Goal: Task Accomplishment & Management: Manage account settings

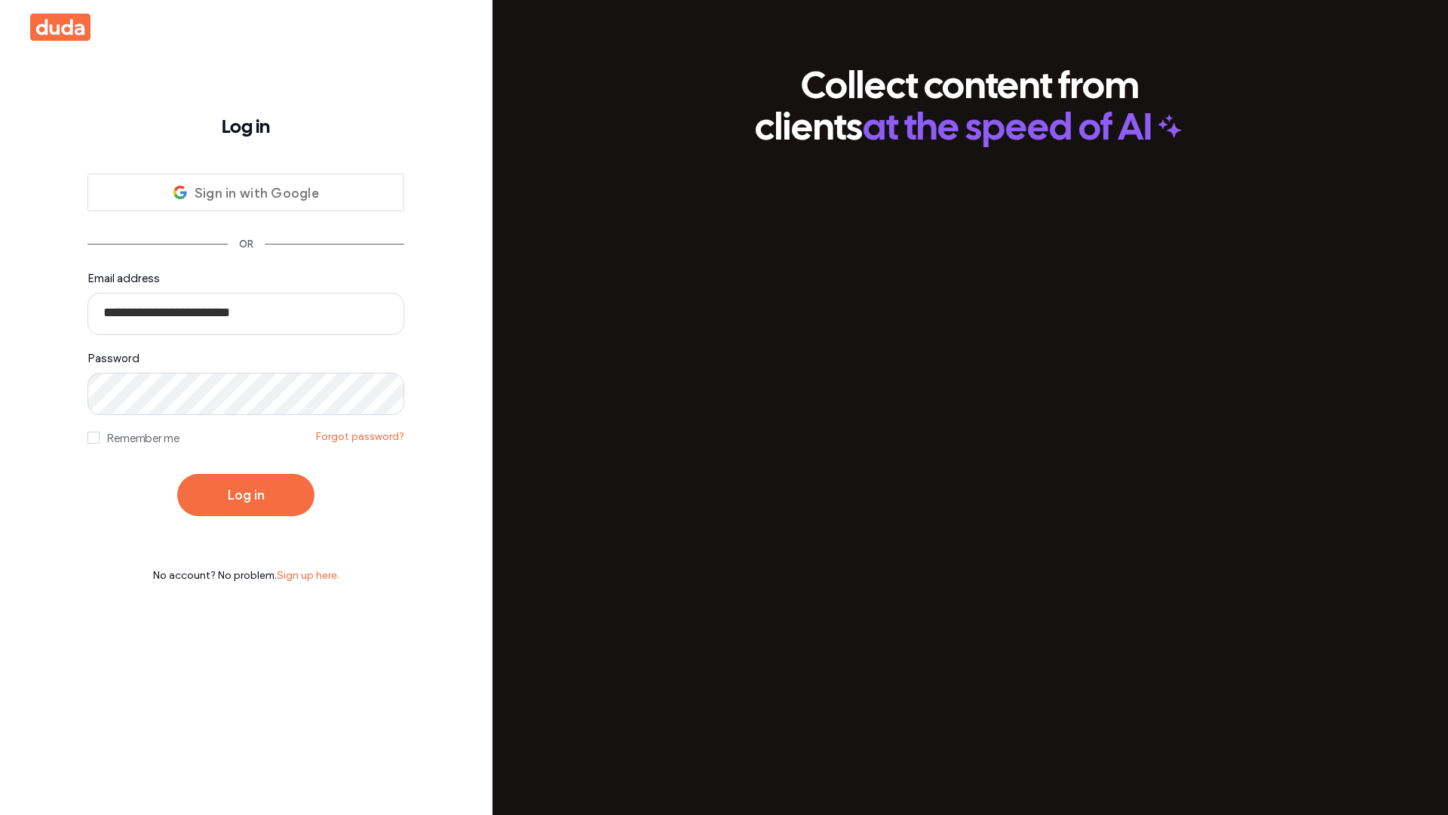
type input "**********"
click at [246, 495] on button "Log in" at bounding box center [245, 495] width 137 height 42
type input "**********"
click at [246, 495] on button "Log in" at bounding box center [245, 495] width 137 height 42
